Goal: Task Accomplishment & Management: Manage account settings

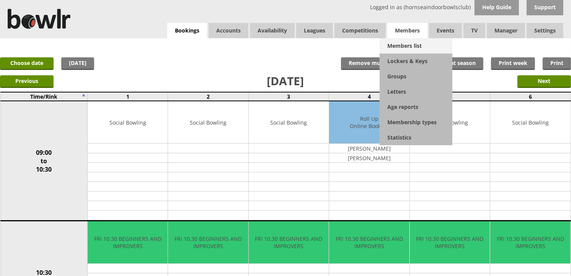
click at [403, 47] on link "Members list" at bounding box center [416, 45] width 73 height 15
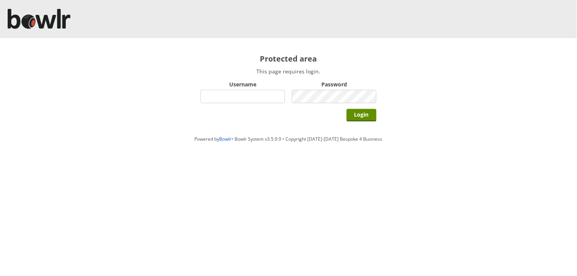
click at [244, 96] on input "Username" at bounding box center [243, 96] width 85 height 13
type input "BarRinkMonitor"
click at [347, 109] on input "Login" at bounding box center [362, 115] width 30 height 13
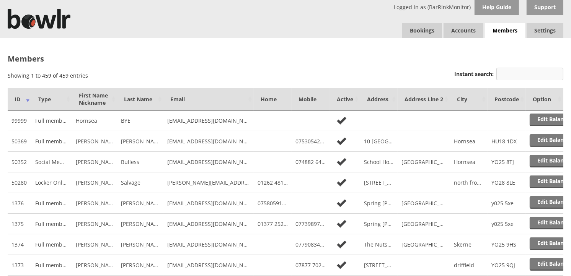
click at [535, 77] on input "Instant search:" at bounding box center [530, 74] width 67 height 13
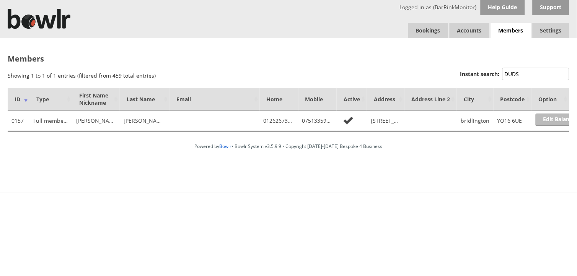
type input "DUDS"
click at [554, 119] on link "Edit Balance" at bounding box center [559, 120] width 47 height 13
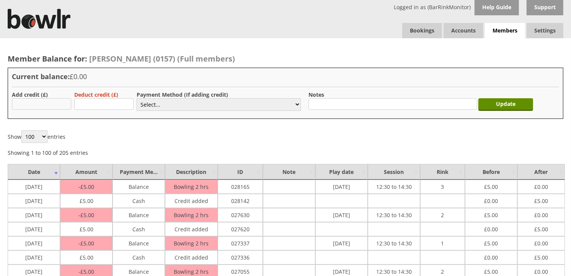
click at [28, 101] on input "text" at bounding box center [41, 103] width 59 height 11
type input "5.00"
click at [156, 101] on select "Select... Cash Card Cheque Bank Transfer Other Member Card Gift Voucher Balance" at bounding box center [219, 104] width 164 height 13
select select "1"
click at [137, 98] on select "Select... Cash Card Cheque Bank Transfer Other Member Card Gift Voucher Balance" at bounding box center [219, 104] width 164 height 13
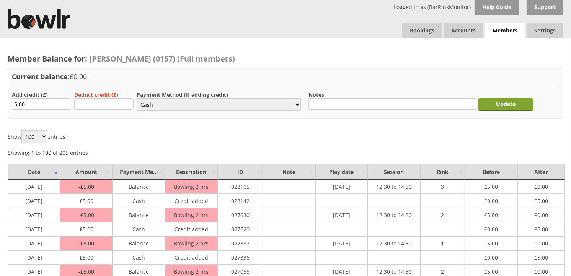
click at [494, 106] on input "Update" at bounding box center [506, 104] width 55 height 13
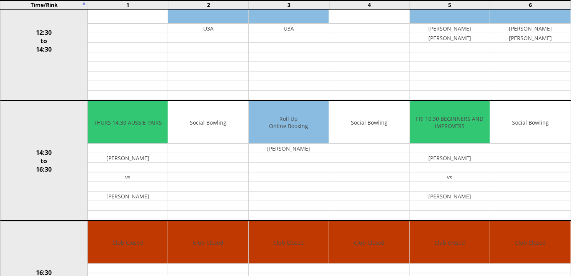
scroll to position [354, 0]
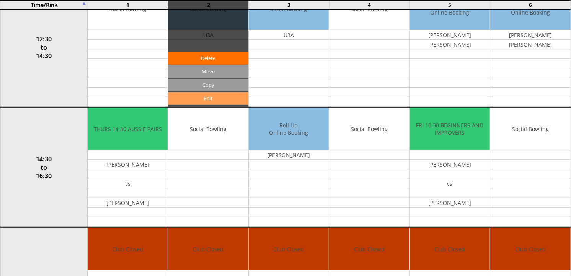
click at [209, 100] on link "Edit" at bounding box center [208, 98] width 80 height 13
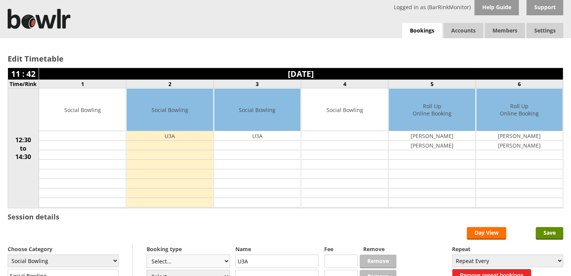
click at [230, 262] on select "Select... Club Competition (Member) Club Competition (Visitor) National (Member…" at bounding box center [188, 261] width 83 height 13
select select "1_50"
click at [147, 256] on select "Select... Club Competition (Member) Club Competition (Visitor) National (Member…" at bounding box center [188, 261] width 83 height 13
type input "5.0000"
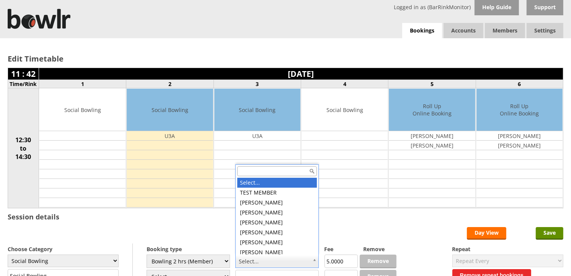
click at [277, 172] on input "text" at bounding box center [277, 172] width 80 height 10
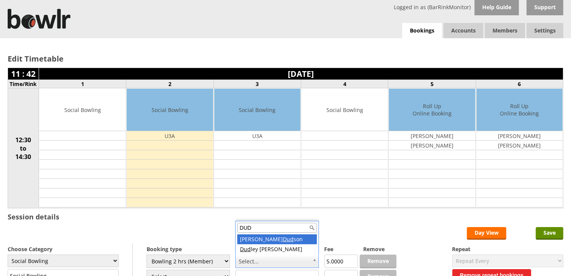
type input "DUD"
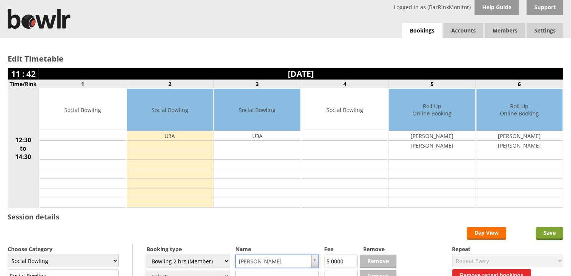
click at [548, 235] on input "Save" at bounding box center [550, 233] width 28 height 13
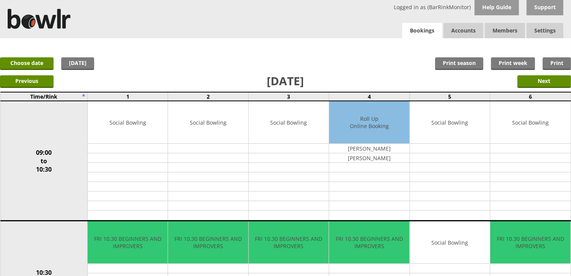
click at [418, 25] on link "Bookings" at bounding box center [422, 31] width 40 height 16
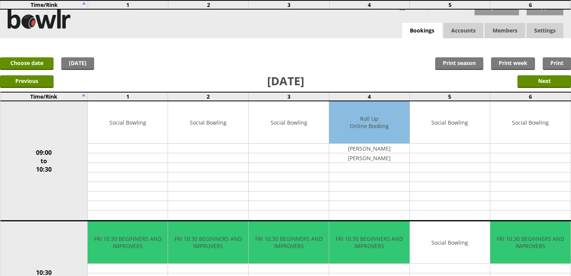
scroll to position [213, 0]
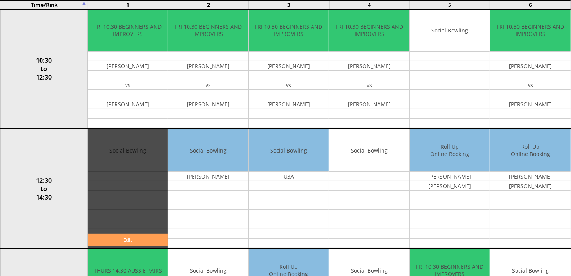
click at [144, 236] on link "Edit" at bounding box center [128, 240] width 80 height 13
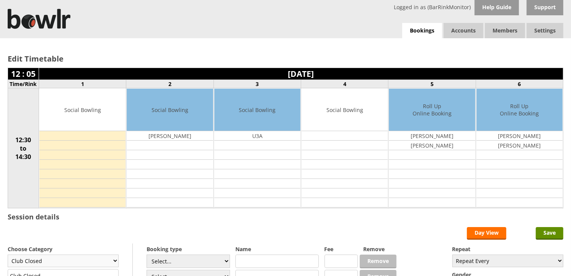
click at [106, 261] on select "Club Closed Singles League Triples League Pairs League Friendly Social Bowling …" at bounding box center [63, 261] width 111 height 13
select select "132"
click at [8, 256] on select "Club Closed Singles League Triples League Pairs League Friendly Social Bowling …" at bounding box center [63, 261] width 111 height 13
type input "Social Bowling"
click at [544, 234] on input "Save" at bounding box center [550, 233] width 28 height 13
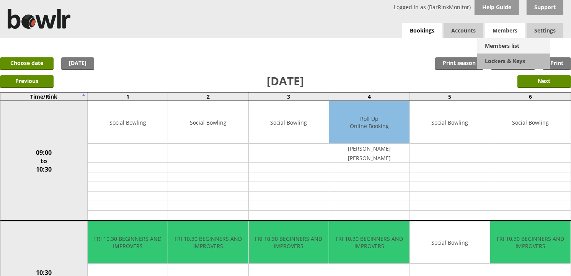
click at [511, 44] on link "Members list" at bounding box center [513, 45] width 73 height 15
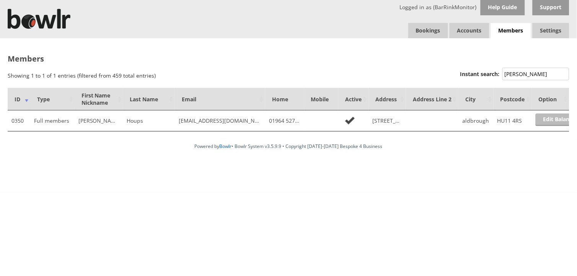
type input "[PERSON_NAME]"
click at [542, 118] on link "Edit Balance" at bounding box center [559, 120] width 47 height 13
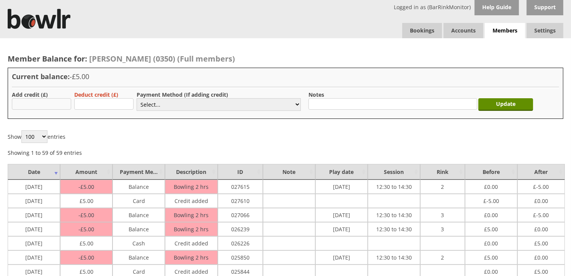
click at [54, 103] on input "text" at bounding box center [41, 103] width 59 height 11
type input "6"
click at [204, 104] on select "Select... Cash Card Cheque Bank Transfer Other Member Card Gift Voucher Balance" at bounding box center [219, 104] width 164 height 13
select select "2"
click at [137, 98] on select "Select... Cash Card Cheque Bank Transfer Other Member Card Gift Voucher Balance" at bounding box center [219, 104] width 164 height 13
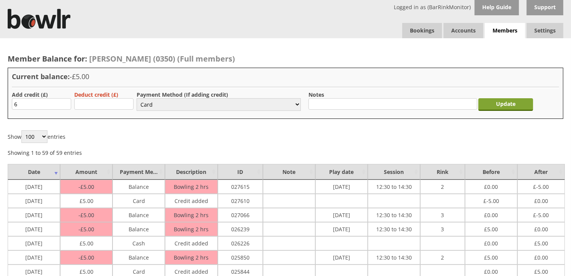
click at [521, 108] on input "Update" at bounding box center [506, 104] width 55 height 13
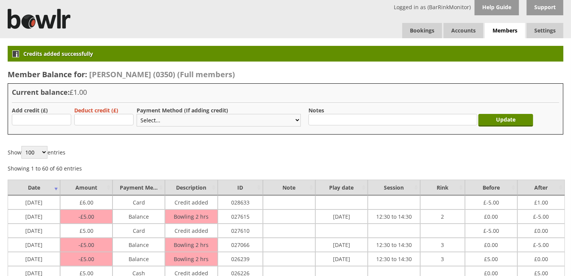
click at [142, 116] on select "Select... Cash Card Cheque Bank Transfer Other Member Card Gift Voucher Balance" at bounding box center [219, 120] width 164 height 13
click at [144, 107] on div "Payment Method (If adding credit) Select... Cash Card Cheque Bank Transfer Othe…" at bounding box center [219, 118] width 164 height 22
click at [96, 126] on div "Deduct credit (£)" at bounding box center [101, 117] width 55 height 21
click at [96, 124] on input "text" at bounding box center [103, 119] width 59 height 11
type input "1"
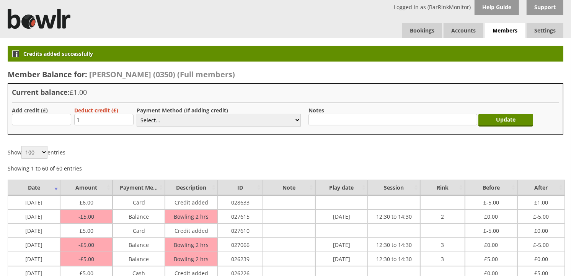
click at [136, 101] on div "Current balance: £1.00 Add credit (£) Deduct credit (£) 1 Payment Method (If ad…" at bounding box center [286, 108] width 556 height 51
click at [152, 116] on select "Select... Cash Card Cheque Bank Transfer Other Member Card Gift Voucher Balance" at bounding box center [219, 120] width 164 height 13
select select "2"
click at [137, 114] on select "Select... Cash Card Cheque Bank Transfer Other Member Card Gift Voucher Balance" at bounding box center [219, 120] width 164 height 13
click at [294, 120] on select "Select... Cash Card Cheque Bank Transfer Other Member Card Gift Voucher Balance" at bounding box center [219, 120] width 164 height 13
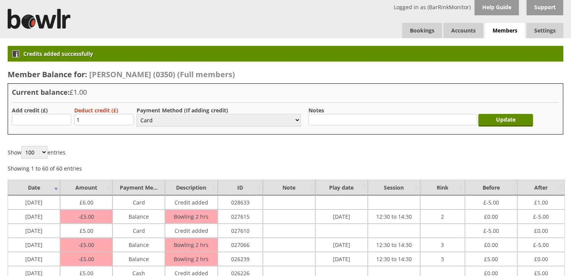
select select
click at [137, 114] on select "Select... Cash Card Cheque Bank Transfer Other Member Card Gift Voucher Balance" at bounding box center [219, 120] width 164 height 13
click at [321, 115] on input "text" at bounding box center [393, 119] width 169 height 11
type input "Correction - Added £6 Instead of £5"
click at [516, 118] on input "Update" at bounding box center [506, 120] width 55 height 13
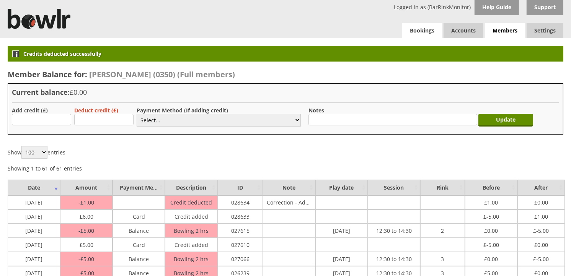
click at [407, 31] on link "Bookings" at bounding box center [422, 30] width 40 height 15
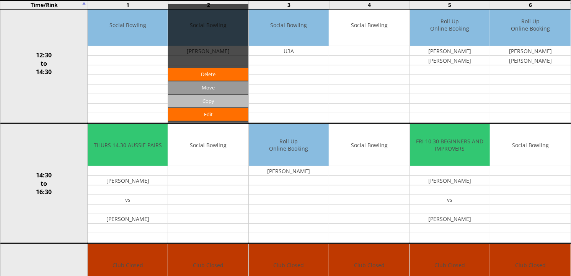
scroll to position [298, 0]
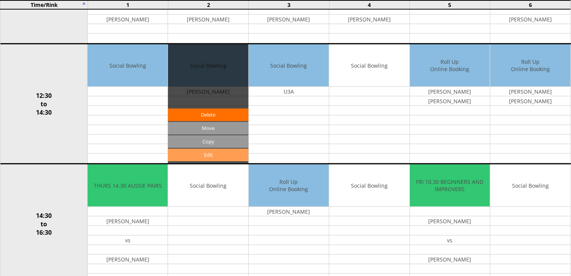
click at [214, 154] on link "Edit" at bounding box center [208, 155] width 80 height 13
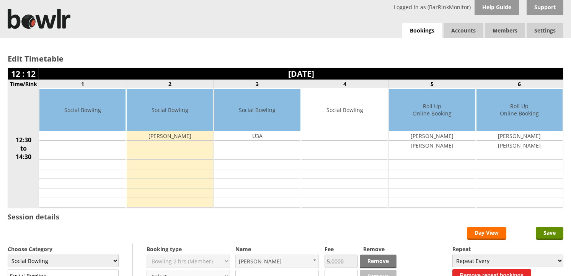
click at [204, 270] on select "Select... Club Competition (Member) Club Competition (Visitor) National (Member…" at bounding box center [188, 276] width 83 height 13
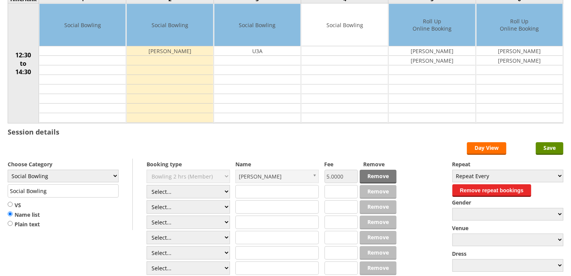
select select "1_50"
click at [147, 186] on select "Select... Club Competition (Member) Club Competition (Visitor) National (Member…" at bounding box center [188, 191] width 83 height 13
type input "5.0000"
click at [196, 205] on select "Select... Club Competition (Member) Club Competition (Visitor) National (Member…" at bounding box center [188, 207] width 83 height 13
select select "1_50"
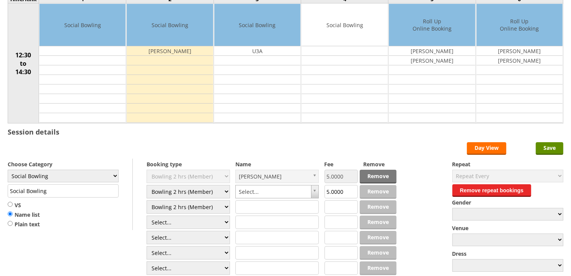
click at [147, 201] on select "Select... Club Competition (Member) Club Competition (Visitor) National (Member…" at bounding box center [188, 207] width 83 height 13
type input "5.0000"
click at [198, 208] on select "Select... Club Competition (Member) Club Competition (Visitor) National (Member…" at bounding box center [188, 207] width 83 height 13
click at [195, 220] on select "Select... Club Competition (Member) Club Competition (Visitor) National (Member…" at bounding box center [188, 222] width 83 height 13
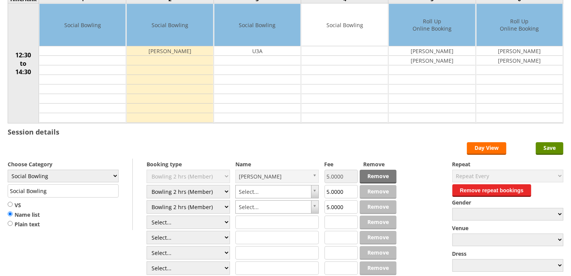
select select "1_50"
click at [147, 216] on select "Select... Club Competition (Member) Club Competition (Visitor) National (Member…" at bounding box center [188, 222] width 83 height 13
type input "5.0000"
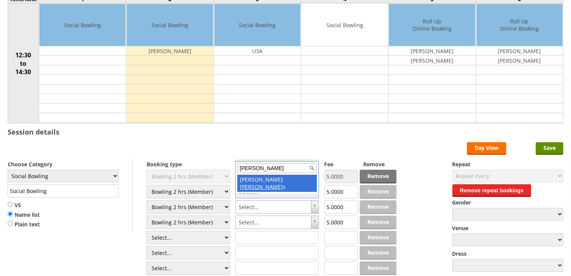
type input "houp"
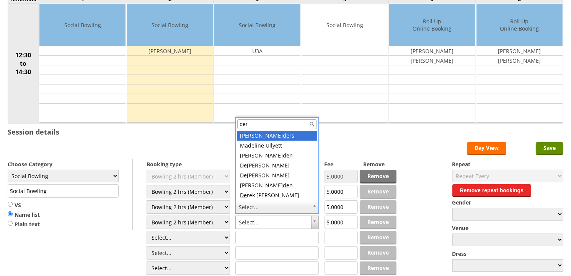
type input "dere"
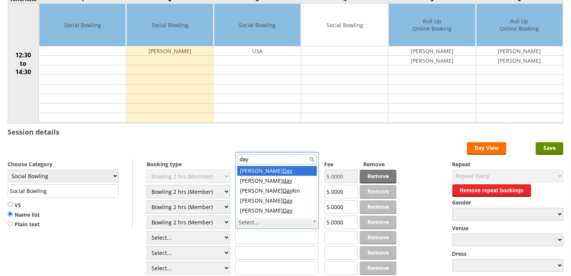
type input "day"
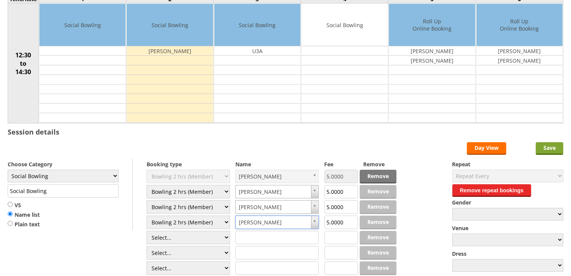
click at [545, 148] on input "Save" at bounding box center [550, 148] width 28 height 13
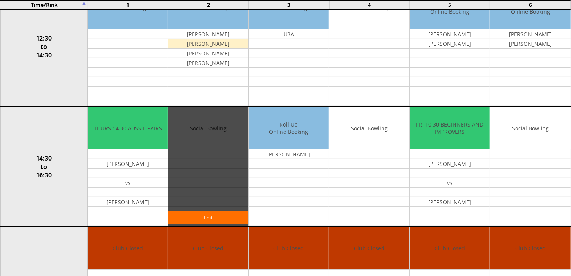
scroll to position [340, 0]
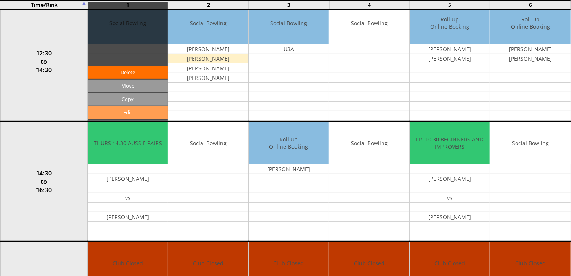
click at [152, 115] on link "Edit" at bounding box center [128, 112] width 80 height 13
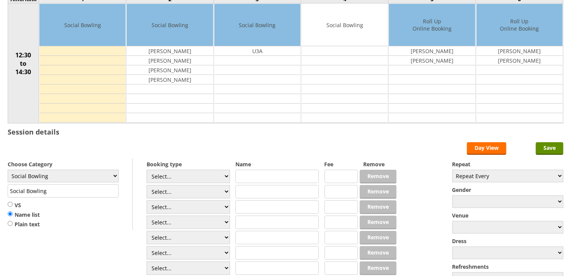
scroll to position [85, 0]
select select "0_54"
click at [147, 170] on select "Select... Club Competition (Member) Club Competition (Visitor) National (Member…" at bounding box center [188, 176] width 83 height 13
type input "6.0000"
click at [169, 193] on select "Select... Club Competition (Member) Club Competition (Visitor) National (Member…" at bounding box center [188, 191] width 83 height 13
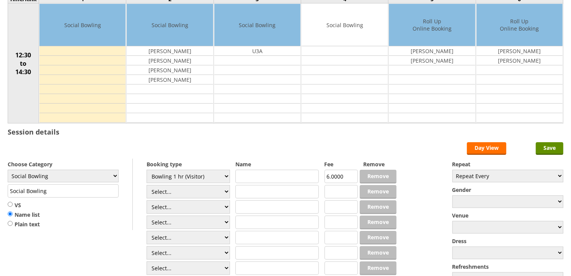
select select "0_54"
click at [147, 186] on select "Select... Club Competition (Member) Club Competition (Visitor) National (Member…" at bounding box center [188, 191] width 83 height 13
type input "6.0000"
click at [172, 204] on select "Select... Club Competition (Member) Club Competition (Visitor) National (Member…" at bounding box center [188, 207] width 83 height 13
select select "0_54"
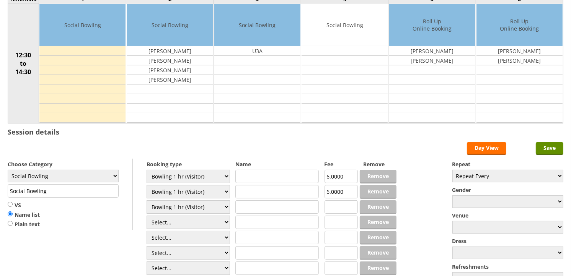
click at [147, 201] on select "Select... Club Competition (Member) Club Competition (Visitor) National (Member…" at bounding box center [188, 207] width 83 height 13
type input "6.0000"
click at [251, 180] on input "text" at bounding box center [276, 176] width 83 height 13
type input "Phil"
click at [267, 195] on input "text" at bounding box center [276, 191] width 83 height 13
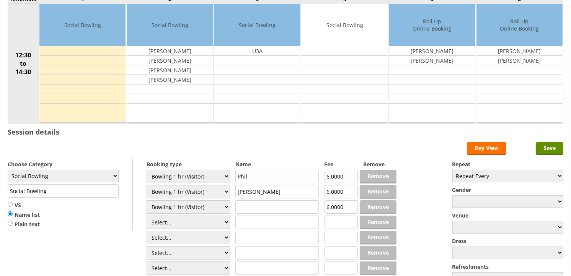
type input "[PERSON_NAME]"
click at [288, 208] on input "text" at bounding box center [276, 207] width 83 height 13
type input "[PERSON_NAME]"
click at [298, 149] on form "Save Day View Choose Category Club Closed Singles League Triples League Pairs L…" at bounding box center [286, 217] width 556 height 150
click at [544, 147] on input "Save" at bounding box center [550, 148] width 28 height 13
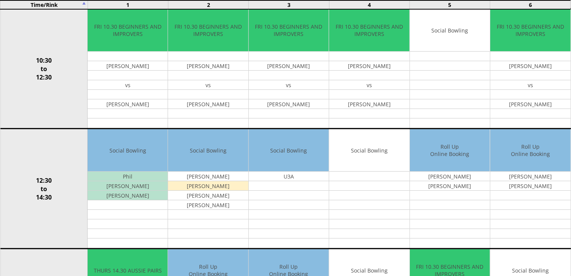
scroll to position [255, 0]
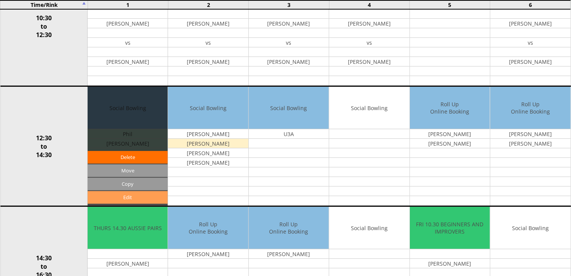
click at [146, 195] on link "Edit" at bounding box center [128, 197] width 80 height 13
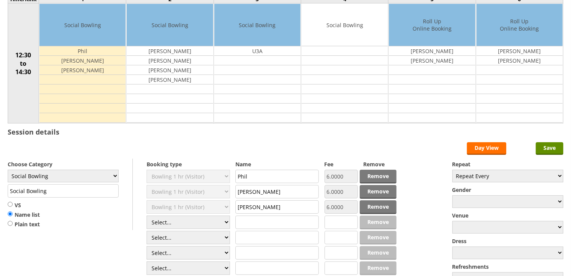
scroll to position [85, 0]
click at [288, 182] on input "Phil" at bounding box center [276, 176] width 83 height 13
click at [272, 173] on input "Phil" at bounding box center [276, 176] width 83 height 13
click at [315, 156] on form "Save Day View Choose Category Club Closed Singles League Triples League Pairs L…" at bounding box center [286, 217] width 556 height 150
click at [548, 147] on input "Save" at bounding box center [550, 148] width 28 height 13
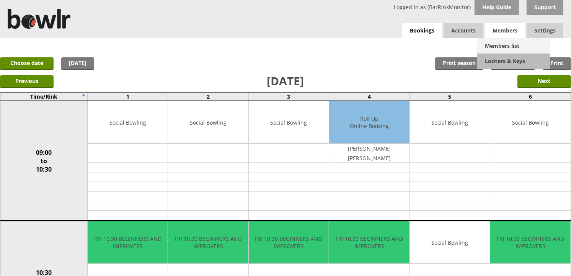
click at [502, 41] on link "Members list" at bounding box center [513, 45] width 73 height 15
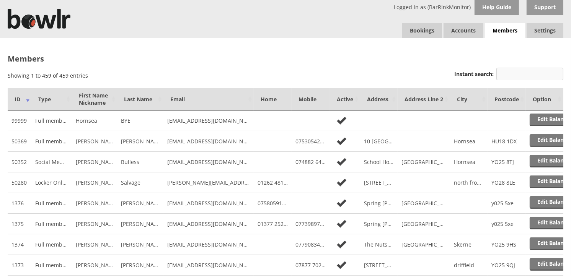
click at [527, 70] on input "Instant search:" at bounding box center [530, 74] width 67 height 13
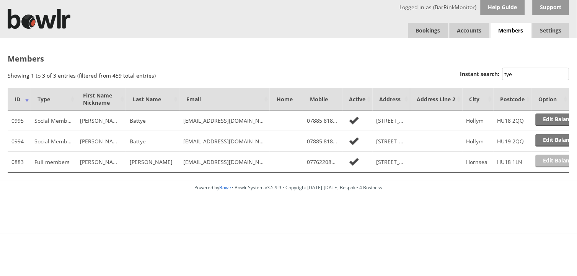
type input "tye"
click at [538, 164] on link "Edit Balance" at bounding box center [559, 161] width 47 height 13
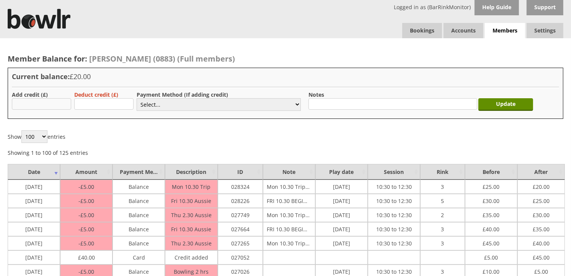
click at [30, 106] on input "text" at bounding box center [41, 103] width 59 height 11
type input "30.00"
click at [160, 106] on select "Select... Cash Card Cheque Bank Transfer Other Member Card Gift Voucher Balance" at bounding box center [219, 104] width 164 height 13
select select "2"
click at [137, 98] on select "Select... Cash Card Cheque Bank Transfer Other Member Card Gift Voucher Balance" at bounding box center [219, 104] width 164 height 13
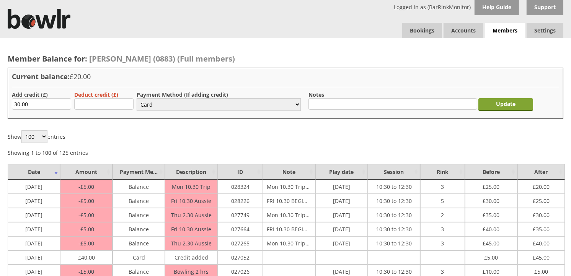
click at [499, 105] on input "Update" at bounding box center [506, 104] width 55 height 13
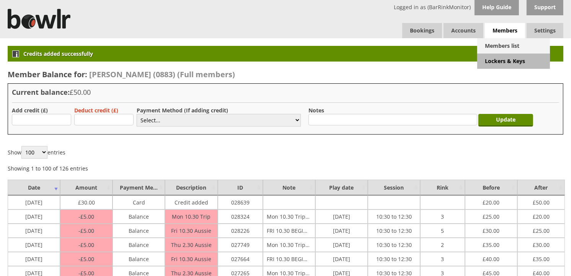
click at [509, 40] on link "Members list" at bounding box center [513, 45] width 73 height 15
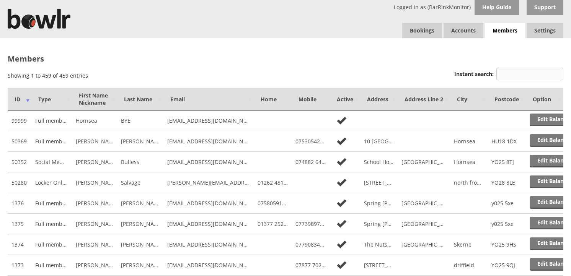
click at [506, 78] on input "Instant search:" at bounding box center [530, 74] width 67 height 13
click at [507, 73] on input "Instant search:" at bounding box center [530, 74] width 67 height 13
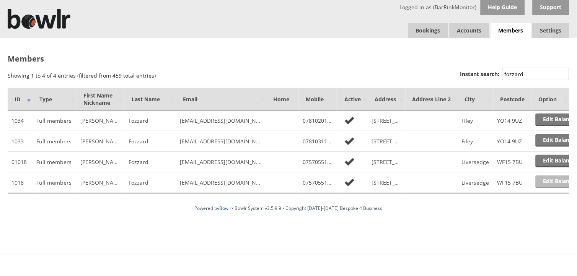
type input "fozzard"
click at [559, 186] on link "Edit Balance" at bounding box center [559, 182] width 47 height 13
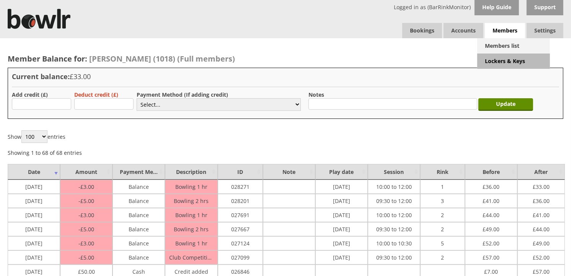
click at [500, 39] on link "Members list" at bounding box center [513, 45] width 73 height 15
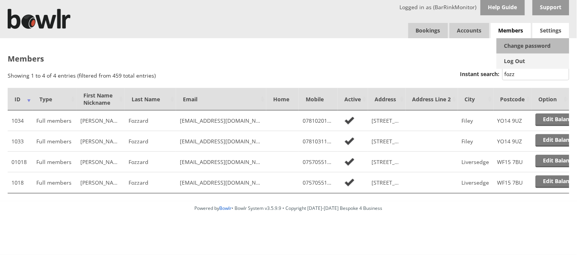
type input "fozz"
click at [525, 58] on link "Log Out" at bounding box center [533, 61] width 73 height 15
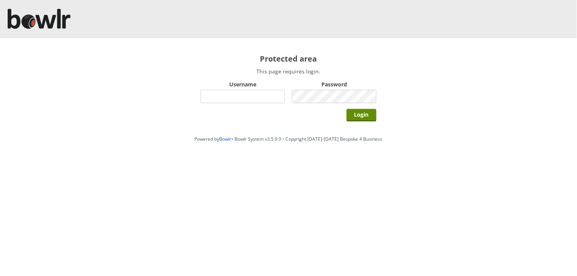
drag, startPoint x: 254, startPoint y: 96, endPoint x: 254, endPoint y: 100, distance: 4.2
click at [254, 96] on input "Username" at bounding box center [243, 96] width 85 height 13
type input "hornseaindoorbowlsclub"
click at [347, 109] on input "Login" at bounding box center [362, 115] width 30 height 13
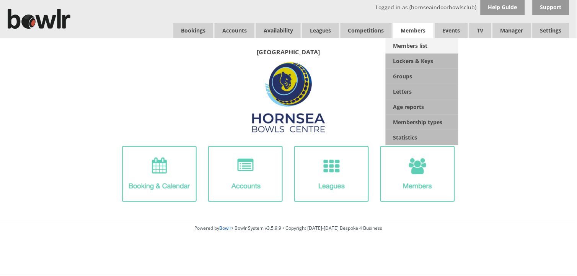
click at [413, 43] on link "Members list" at bounding box center [422, 45] width 73 height 15
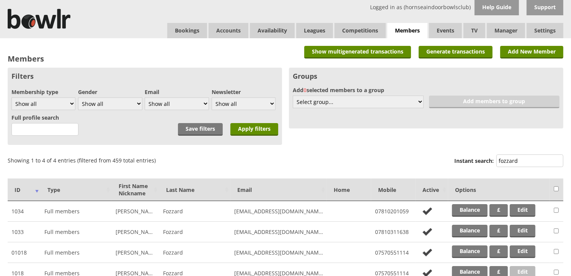
type input "fozzard"
click at [523, 270] on link "Edit" at bounding box center [523, 273] width 26 height 13
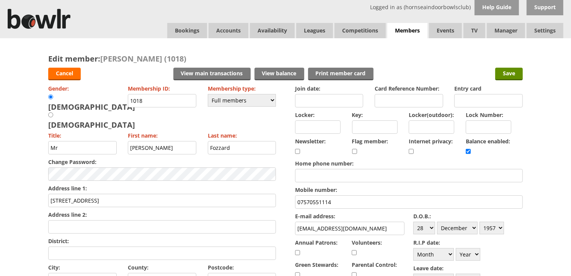
drag, startPoint x: 337, startPoint y: 205, endPoint x: 281, endPoint y: 207, distance: 55.6
click at [183, 31] on link "Bookings" at bounding box center [187, 30] width 40 height 15
